Goal: Task Accomplishment & Management: Complete application form

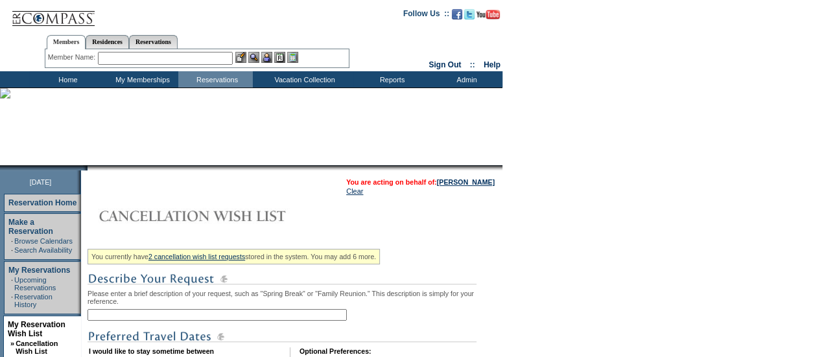
click at [214, 316] on input "text" at bounding box center [217, 315] width 259 height 12
type input "M"
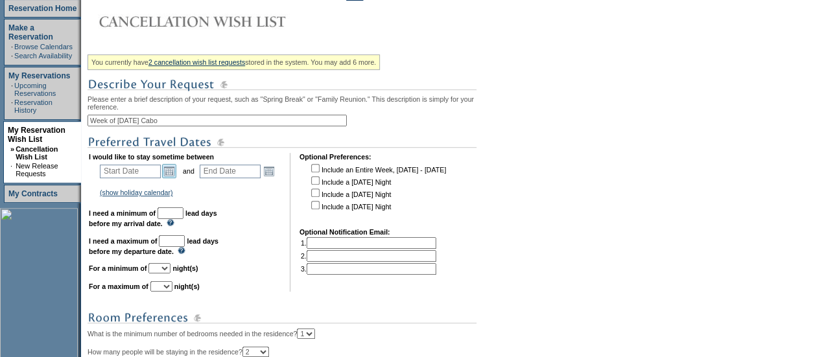
type input "Week of [DATE] Cabo"
drag, startPoint x: 167, startPoint y: 176, endPoint x: 175, endPoint y: 180, distance: 8.4
click at [167, 176] on link "Open the calendar popup." at bounding box center [169, 171] width 14 height 14
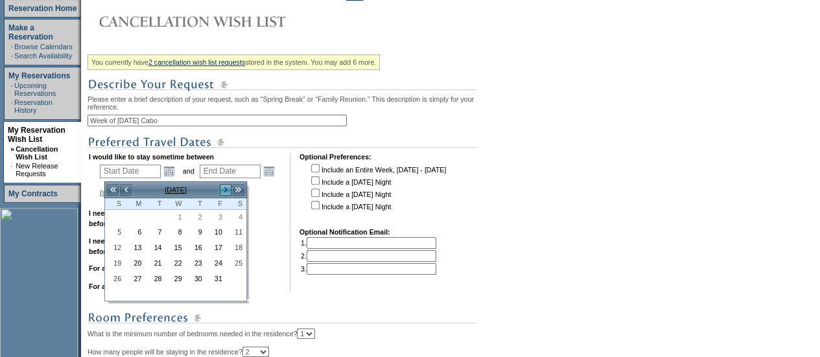
click at [225, 185] on link ">" at bounding box center [225, 189] width 13 height 13
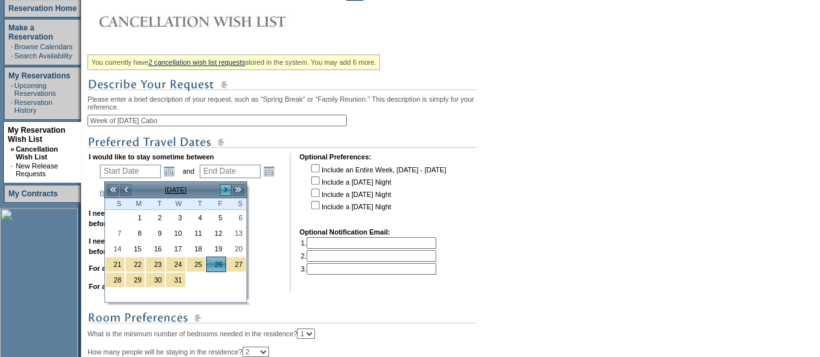
click at [225, 185] on link ">" at bounding box center [225, 189] width 13 height 13
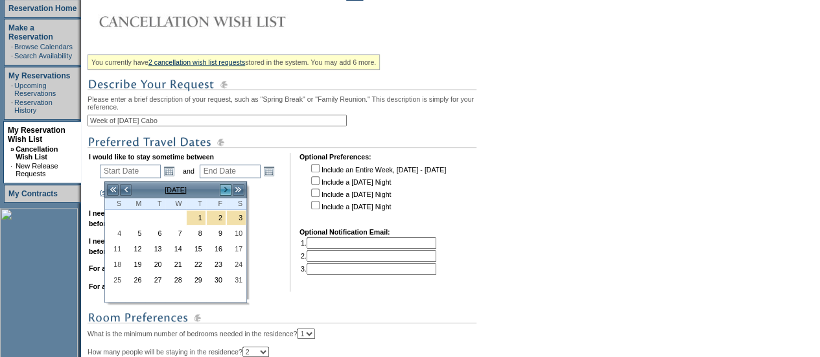
click at [225, 185] on link ">" at bounding box center [225, 189] width 13 height 13
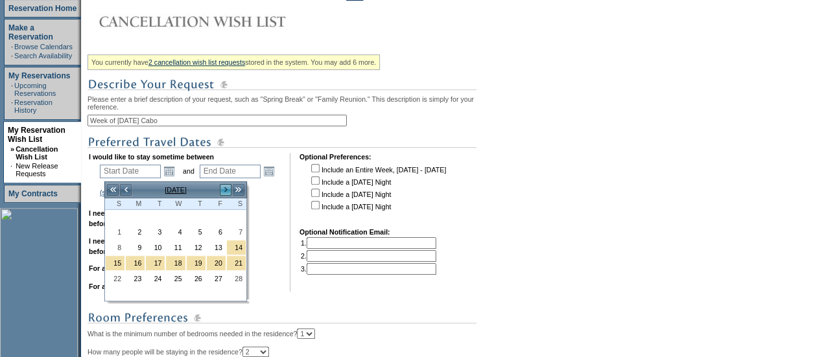
click at [225, 185] on link ">" at bounding box center [225, 189] width 13 height 13
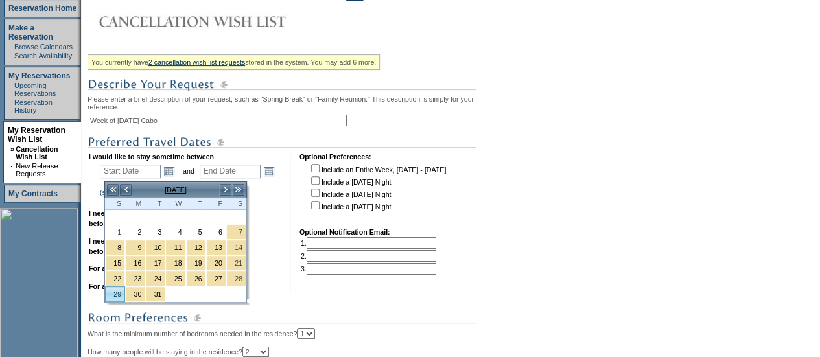
click at [110, 290] on link "29" at bounding box center [115, 294] width 19 height 14
type input "[DATE]"
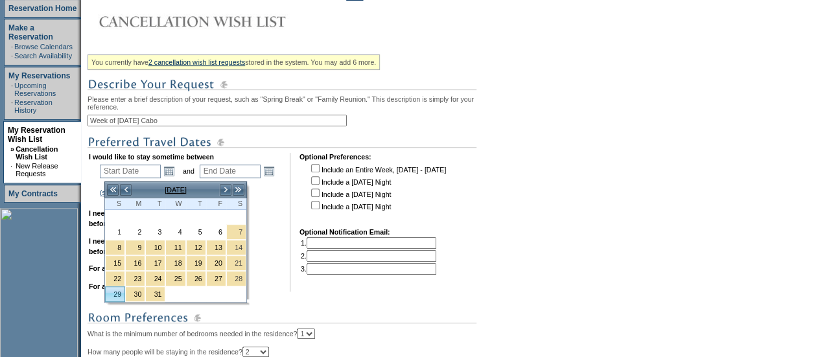
type input "180"
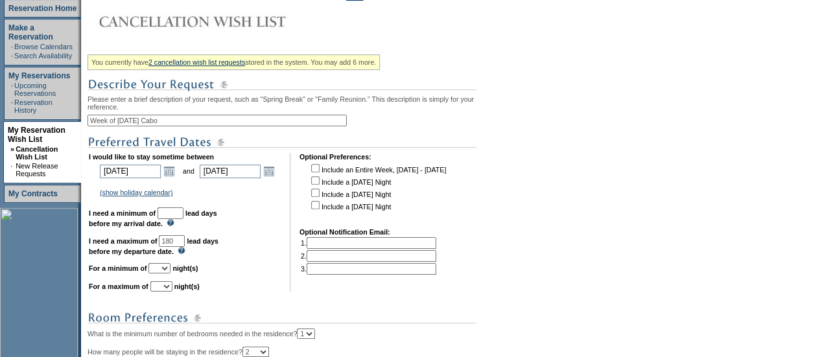
click at [277, 178] on td "Open the calendar popup. << < [DATE] > >> S M T W T F S 1 2 3 4 5 6 7 8 9 10 11…" at bounding box center [269, 171] width 17 height 14
click at [276, 173] on link "Open the calendar popup." at bounding box center [269, 171] width 14 height 14
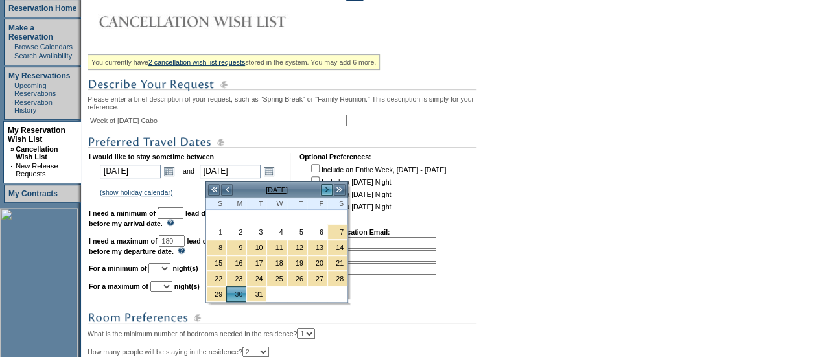
click at [324, 189] on link ">" at bounding box center [326, 189] width 13 height 13
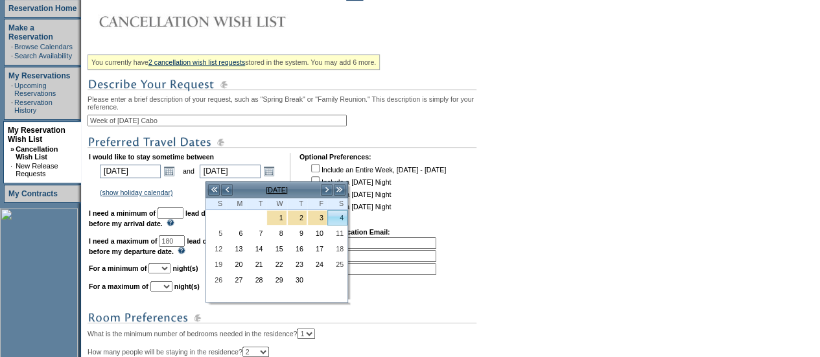
click at [328, 215] on link "4" at bounding box center [337, 218] width 19 height 14
type input "[DATE]"
type input "185"
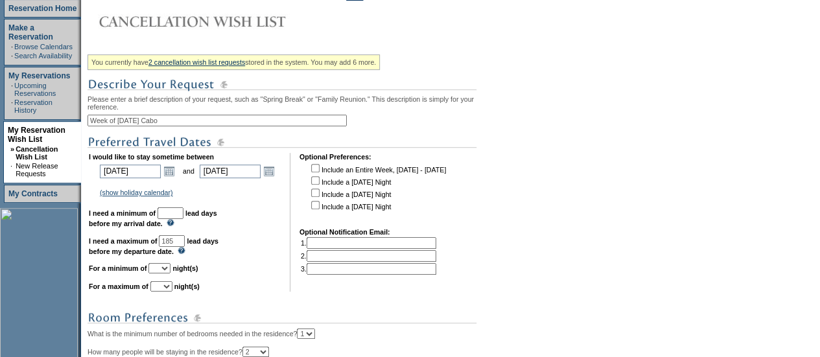
click at [183, 219] on input "text" at bounding box center [171, 213] width 26 height 12
type input "30"
click at [170, 273] on select "1 2 3 4 5 6 7 8 9 10 11 12 13 14" at bounding box center [159, 268] width 22 height 10
select select "6"
click at [164, 270] on select "1 2 3 4 5 6 7 8 9 10 11 12 13 14" at bounding box center [159, 268] width 22 height 10
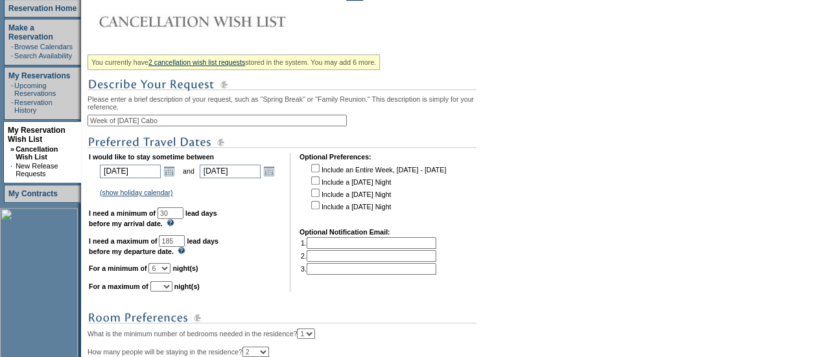
click at [172, 290] on select "1 2 3 4 5 6 7 8 9 10 11 12 13 14" at bounding box center [161, 286] width 22 height 10
select select "7"
click at [166, 288] on select "1 2 3 4 5 6 7 8 9 10 11 12 13 14" at bounding box center [161, 286] width 22 height 10
click at [276, 176] on link "Open the calendar popup." at bounding box center [269, 171] width 14 height 14
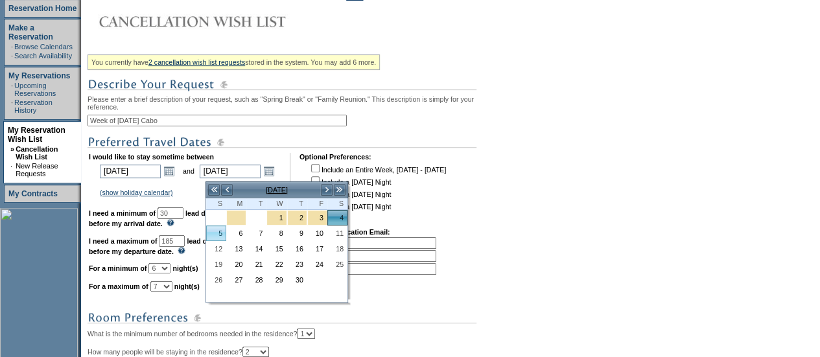
click at [222, 230] on link "5" at bounding box center [216, 233] width 19 height 14
type input "[DATE]"
type input "186"
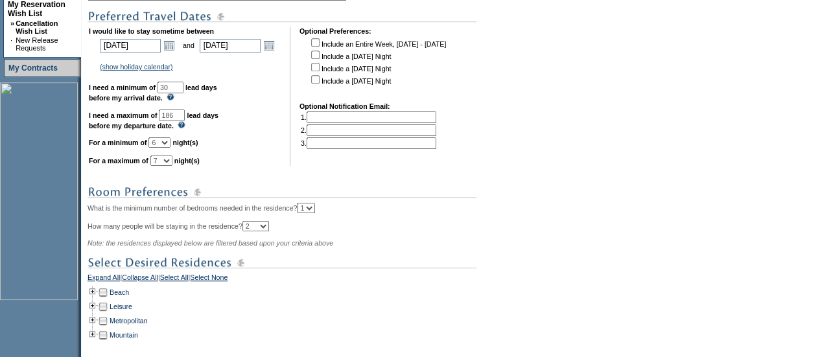
scroll to position [324, 0]
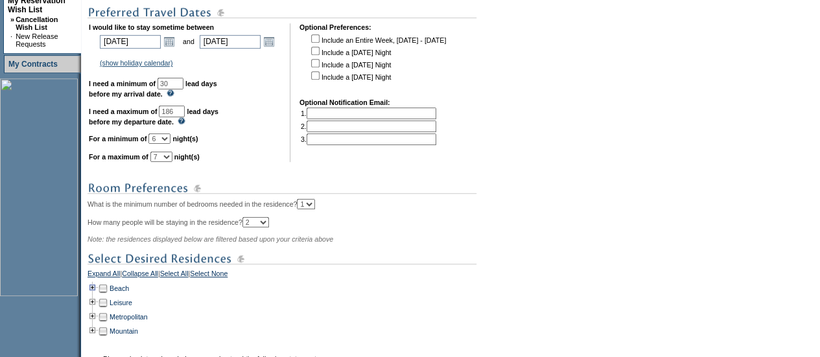
click at [98, 294] on td at bounding box center [93, 288] width 10 height 14
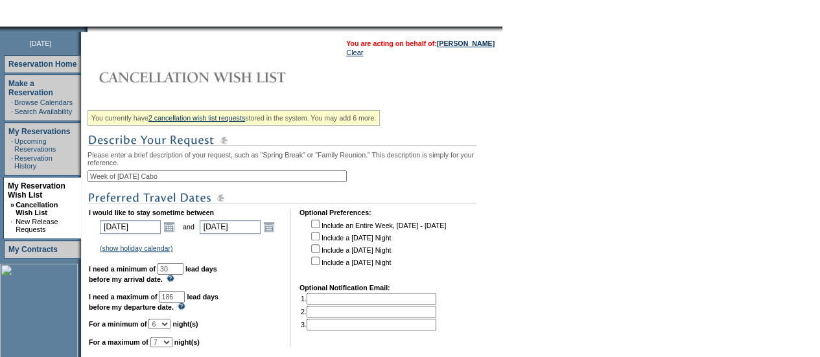
scroll to position [592, 0]
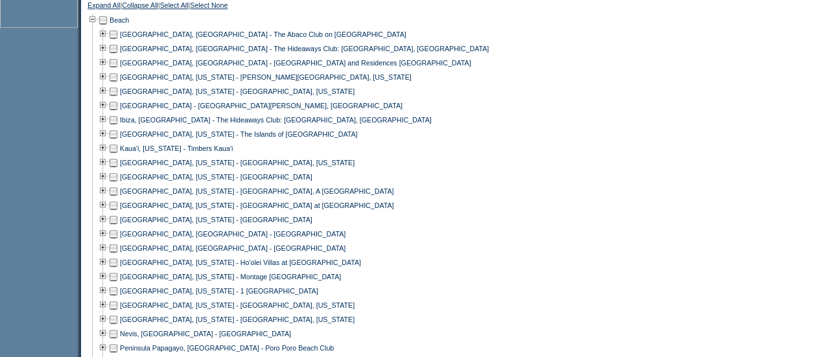
click at [119, 241] on td at bounding box center [113, 234] width 10 height 14
click at [119, 255] on td at bounding box center [113, 248] width 10 height 14
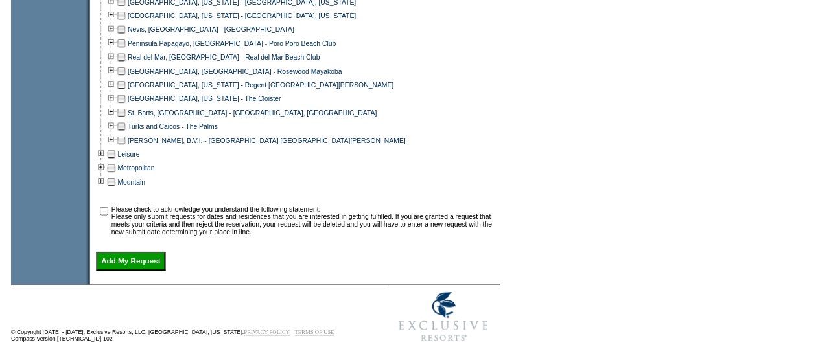
scroll to position [927, 0]
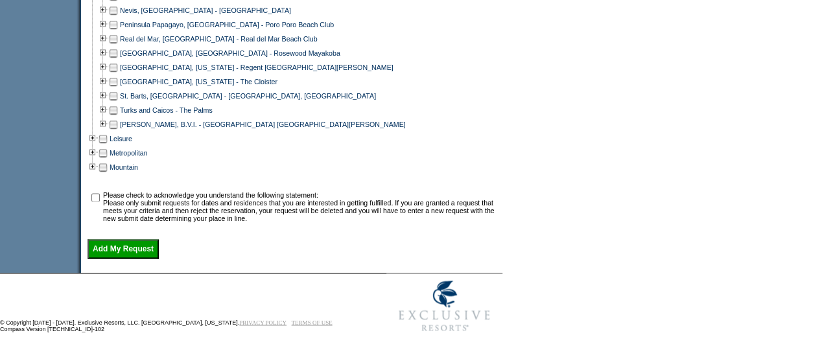
click at [102, 204] on td at bounding box center [95, 206] width 13 height 31
click at [100, 195] on input "checkbox" at bounding box center [95, 197] width 8 height 8
checkbox input "true"
click at [120, 250] on input "Add My Request" at bounding box center [123, 248] width 71 height 19
